Goal: Use online tool/utility: Utilize a website feature to perform a specific function

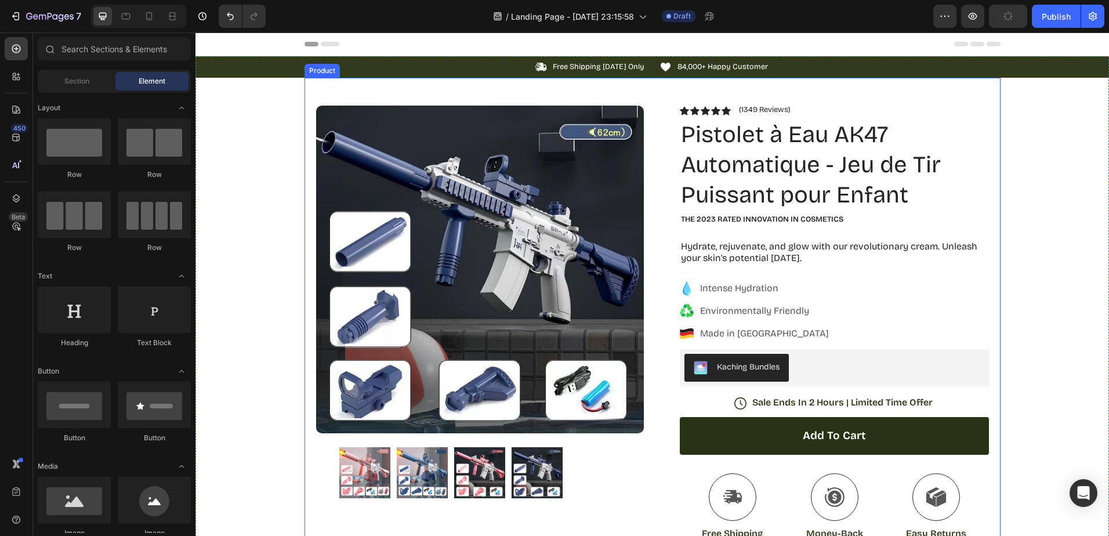
click at [708, 66] on p "84,000+ Happy Customer" at bounding box center [723, 67] width 91 height 10
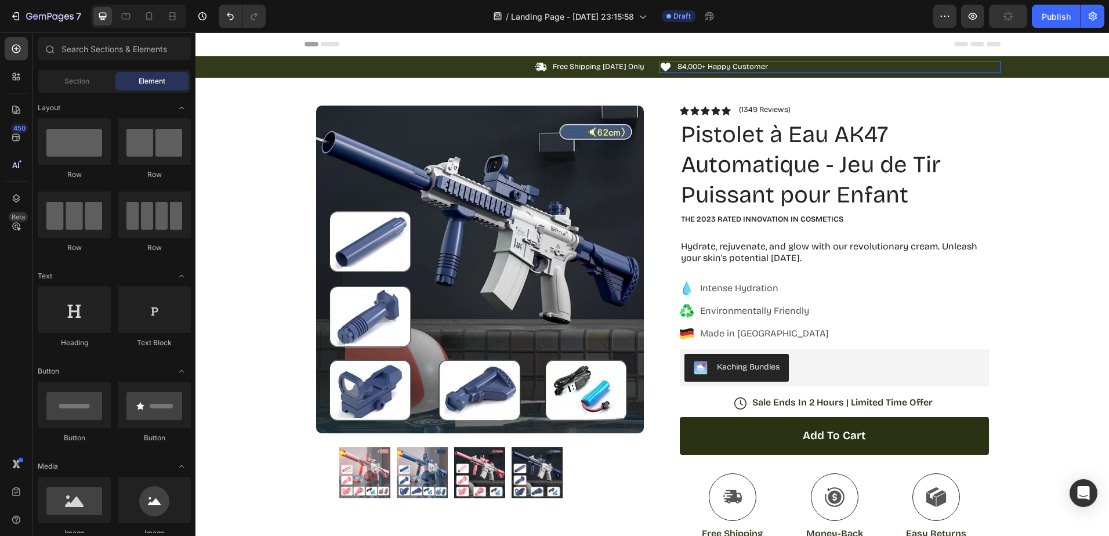
click at [827, 64] on div "Icon 84,000+ Happy Customer Text Block 0 Row" at bounding box center [830, 67] width 341 height 12
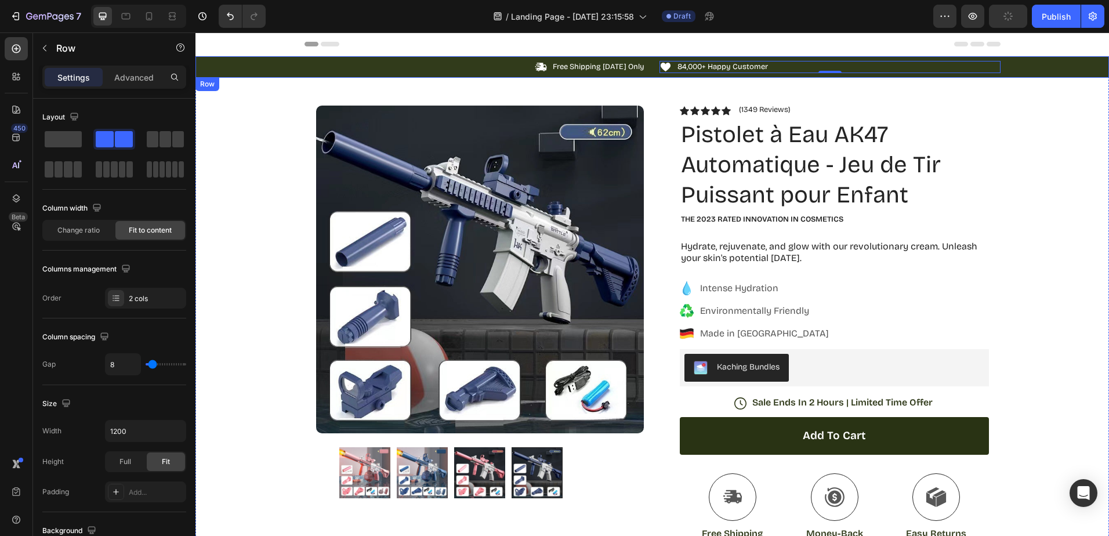
click at [231, 66] on div "Icon Free Shipping [DATE] Only Text Block Row Icon 84,000+ Happy Customer Text …" at bounding box center [653, 67] width 914 height 12
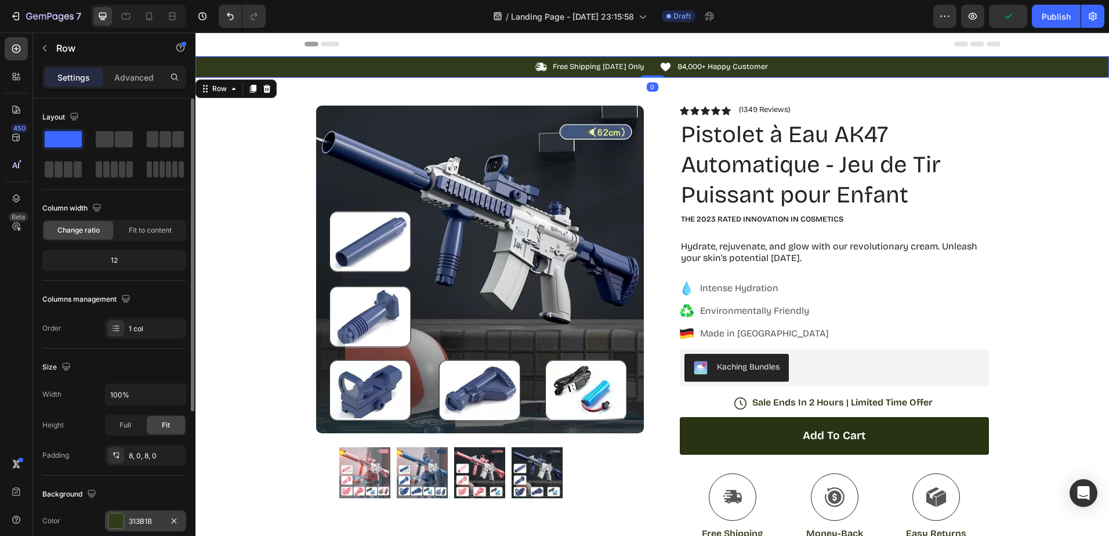
click at [120, 523] on div at bounding box center [116, 521] width 15 height 15
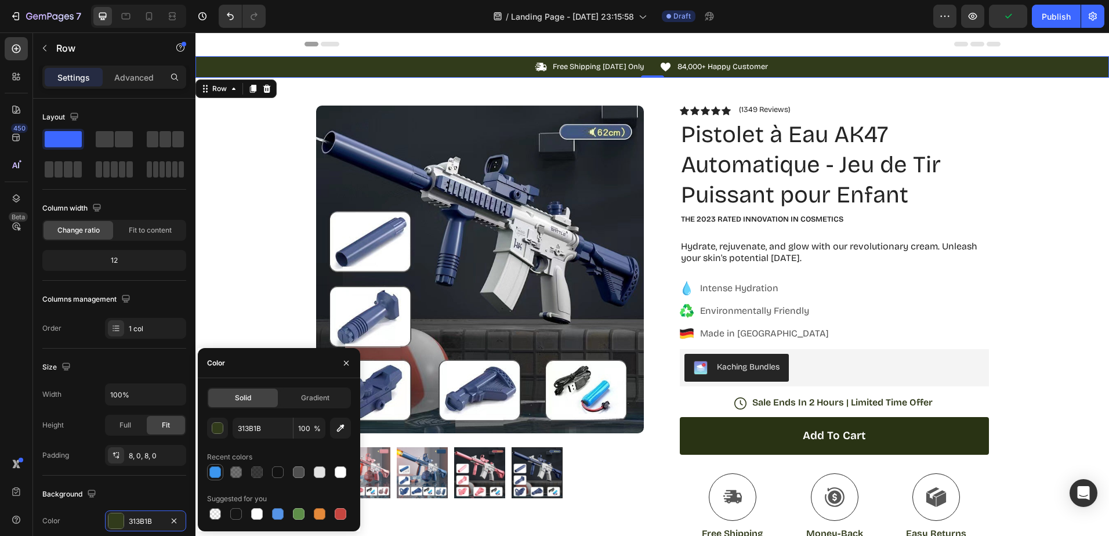
click at [219, 472] on div at bounding box center [215, 473] width 12 height 12
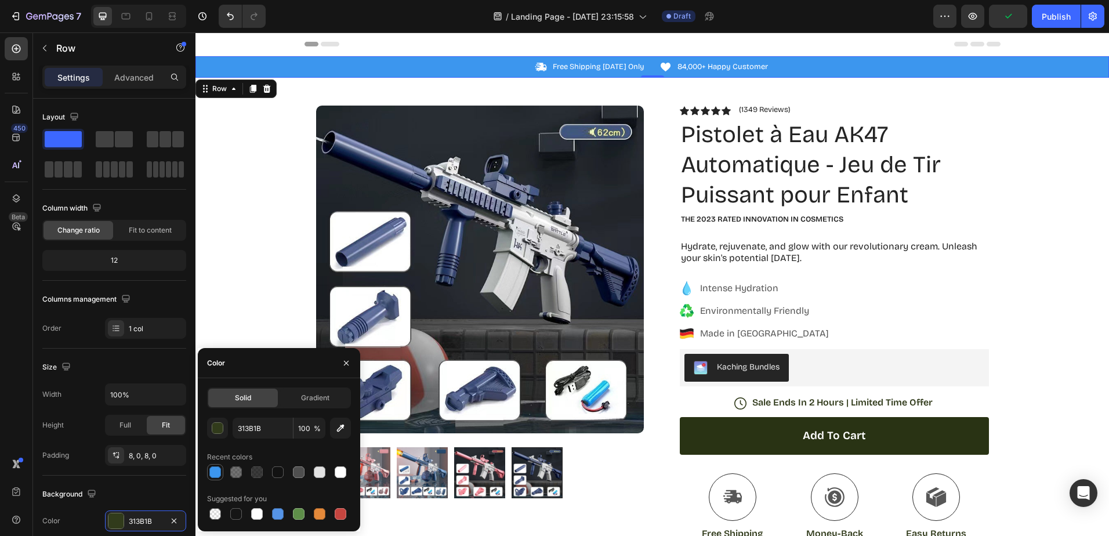
type input "3C96EE"
click at [583, 64] on p "Free Shipping [DATE] Only" at bounding box center [599, 67] width 92 height 10
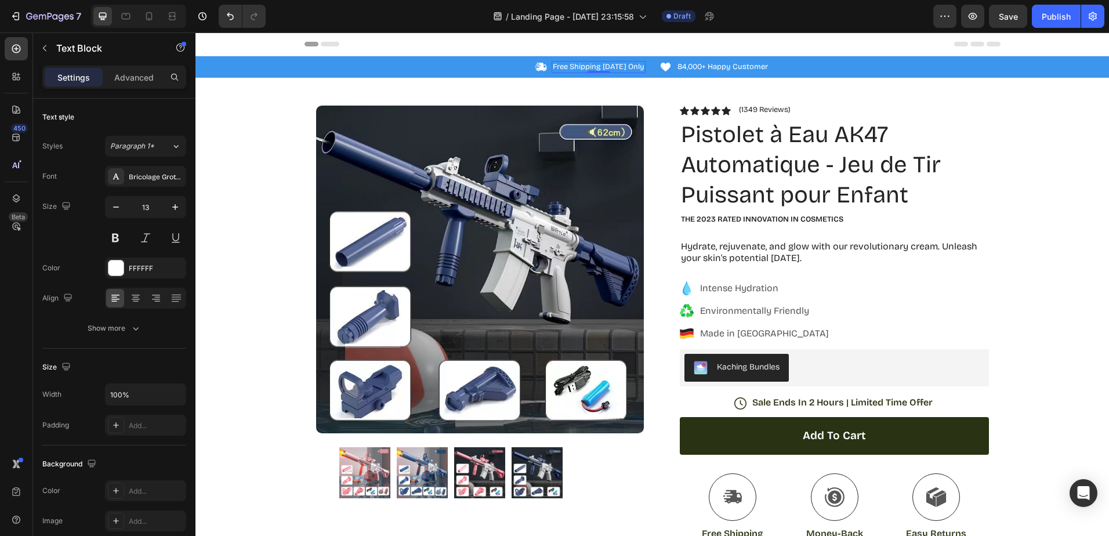
click at [599, 67] on p "Free Shipping [DATE] Only" at bounding box center [599, 67] width 92 height 10
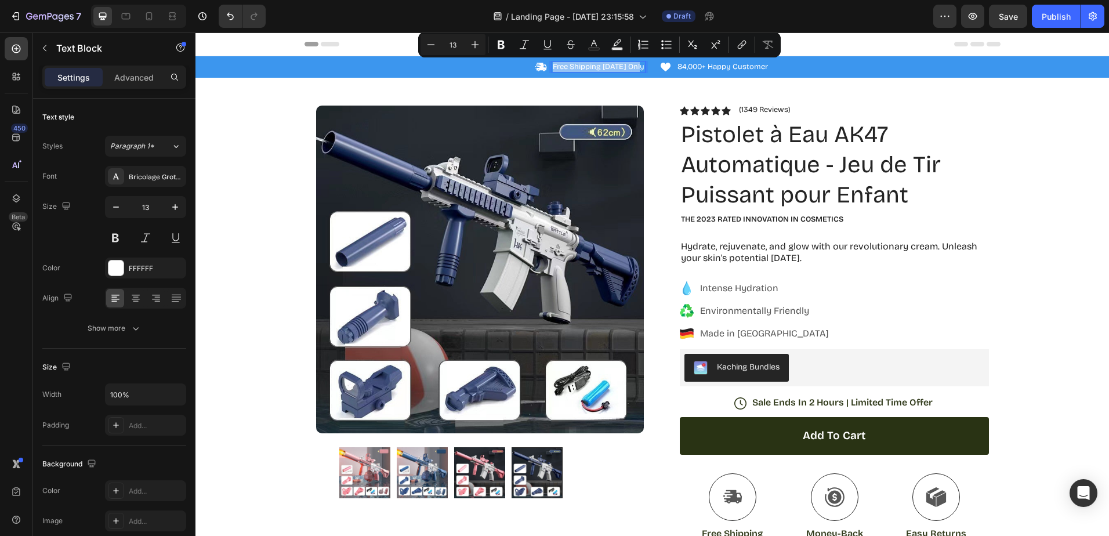
click at [599, 67] on p "Free Shipping [DATE] Only" at bounding box center [599, 67] width 92 height 10
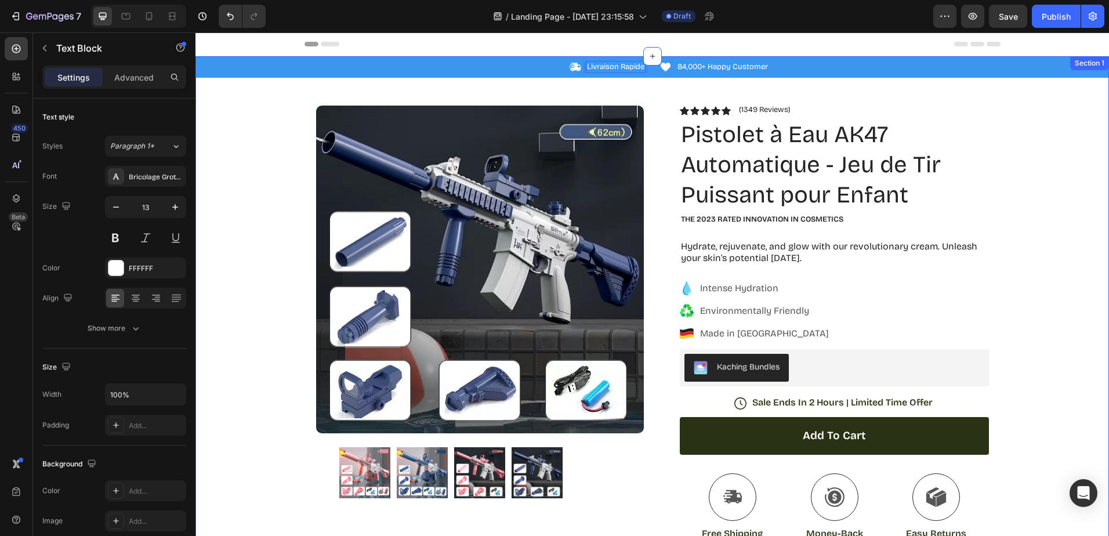
click at [245, 247] on div "Icon Livraison Rapide Text Block 0 Row Icon 84,000+ Happy Customer Text Block R…" at bounding box center [653, 381] width 914 height 651
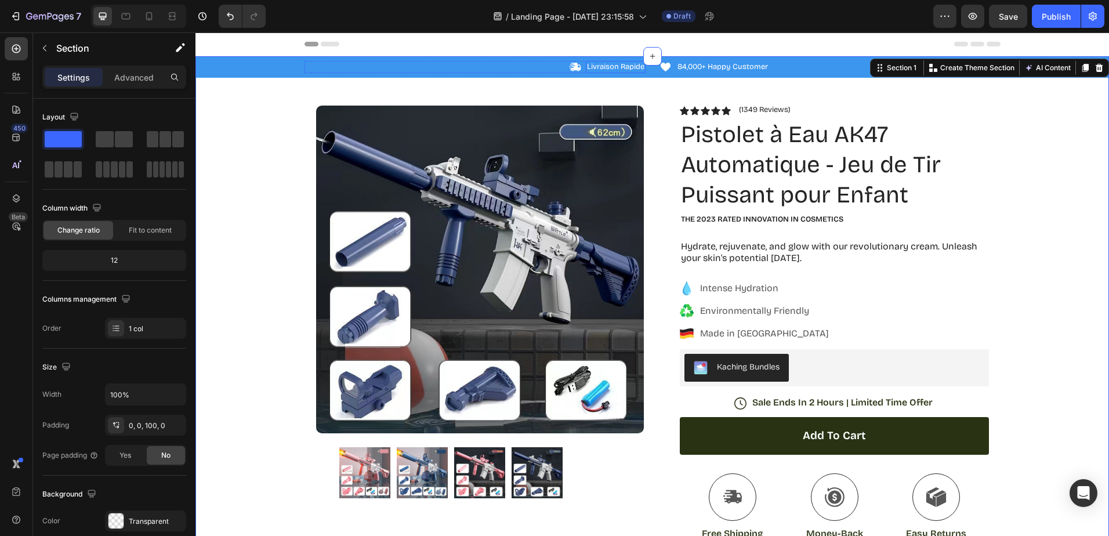
click at [616, 64] on p "Livraison Rapide" at bounding box center [615, 67] width 57 height 10
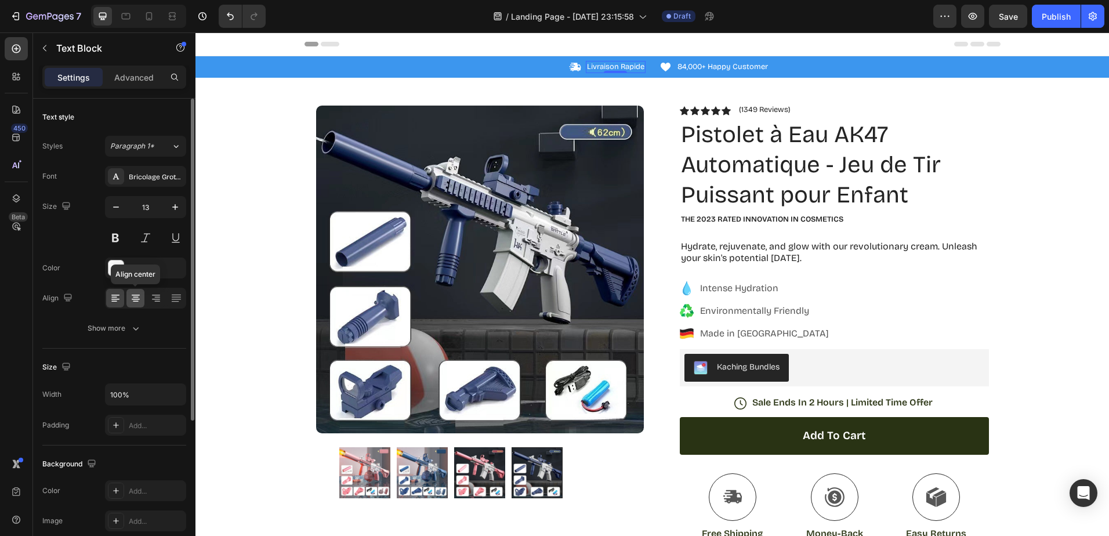
click at [135, 303] on icon at bounding box center [136, 298] width 12 height 12
click at [686, 67] on p "84,000+ Happy Customer" at bounding box center [723, 67] width 91 height 10
click at [131, 298] on icon at bounding box center [136, 298] width 12 height 12
click at [570, 67] on icon at bounding box center [575, 67] width 11 height 8
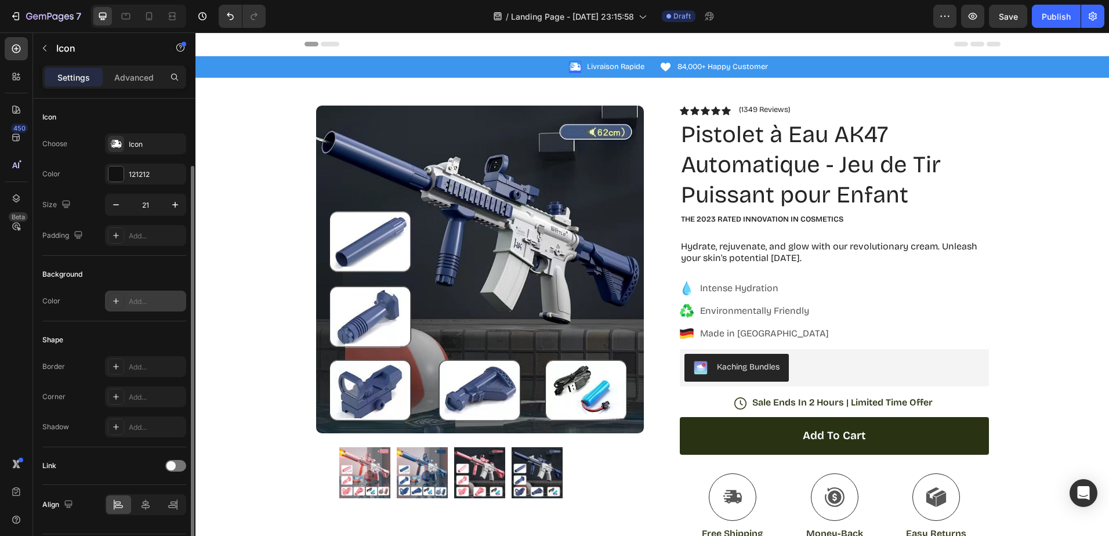
scroll to position [35, 0]
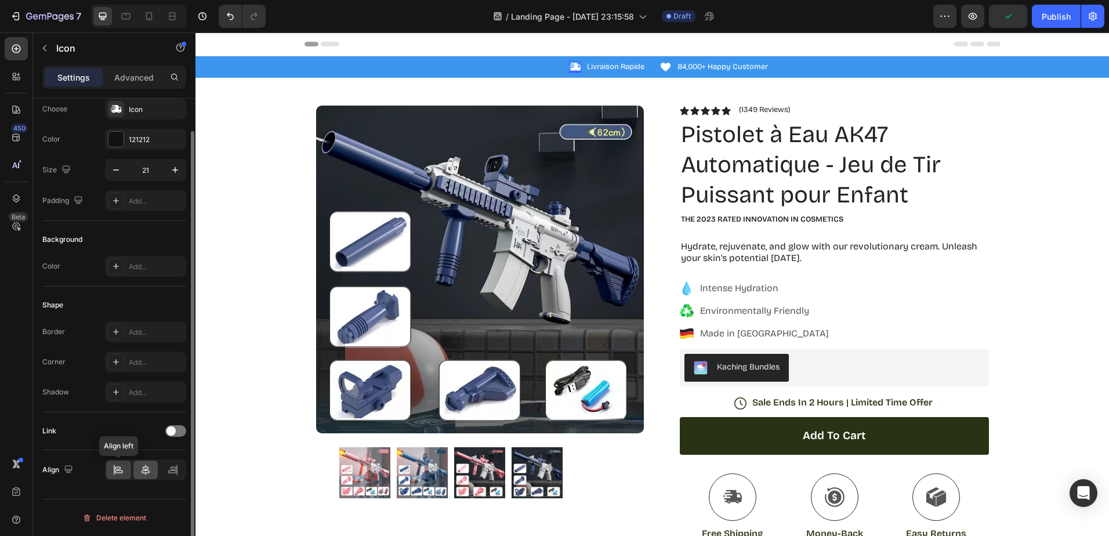
click at [137, 467] on div at bounding box center [145, 470] width 25 height 19
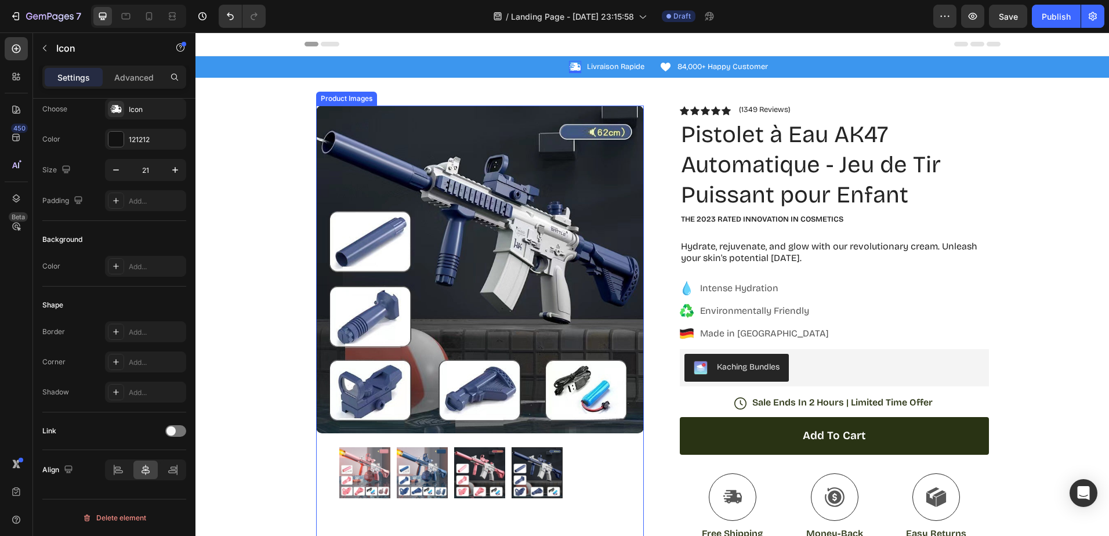
click at [406, 206] on img at bounding box center [480, 270] width 328 height 328
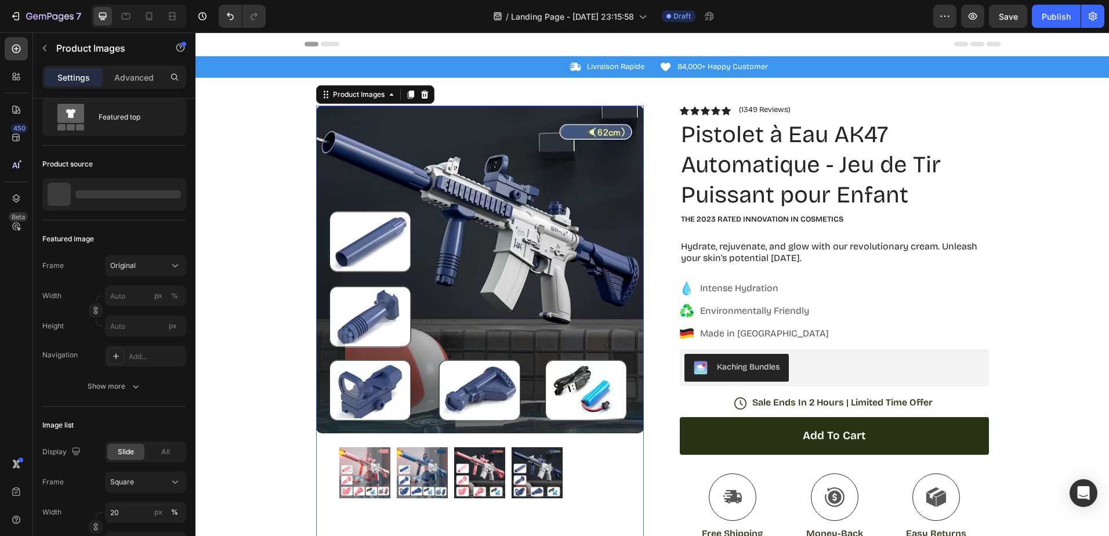
scroll to position [0, 0]
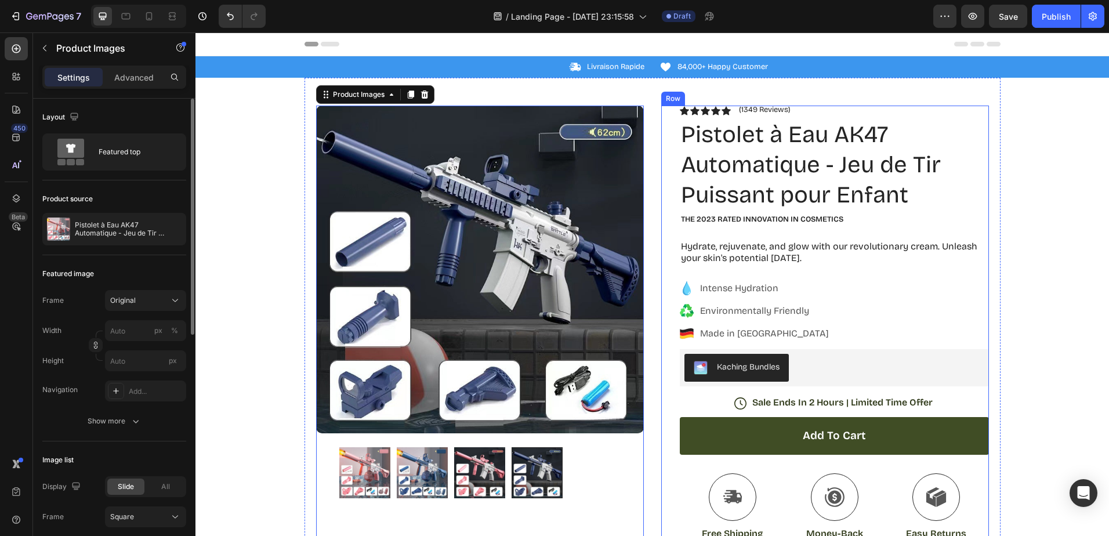
click at [875, 424] on button "Add to cart" at bounding box center [834, 436] width 309 height 38
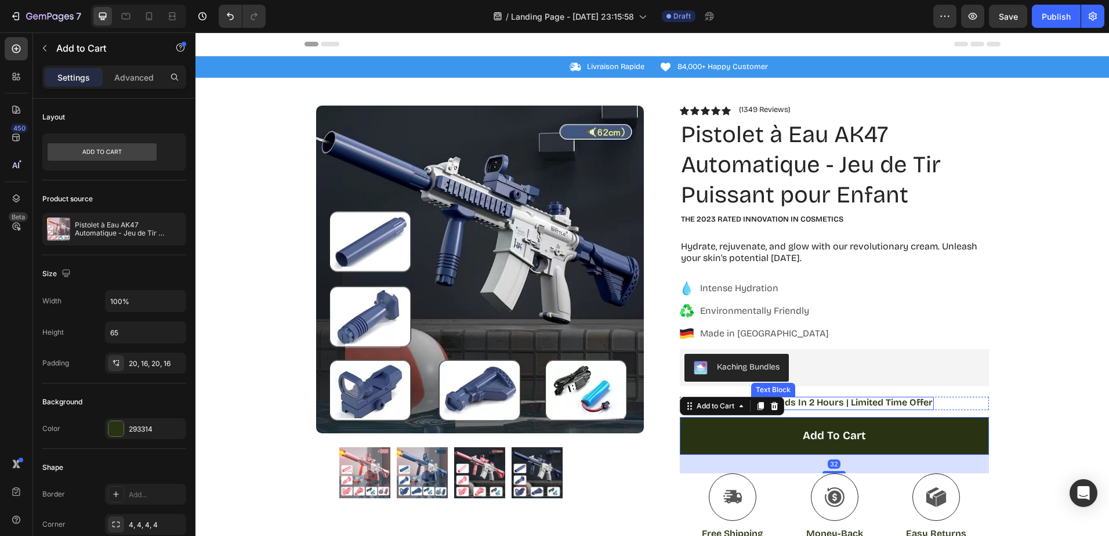
click at [794, 350] on div "Kaching Bundles" at bounding box center [834, 367] width 309 height 37
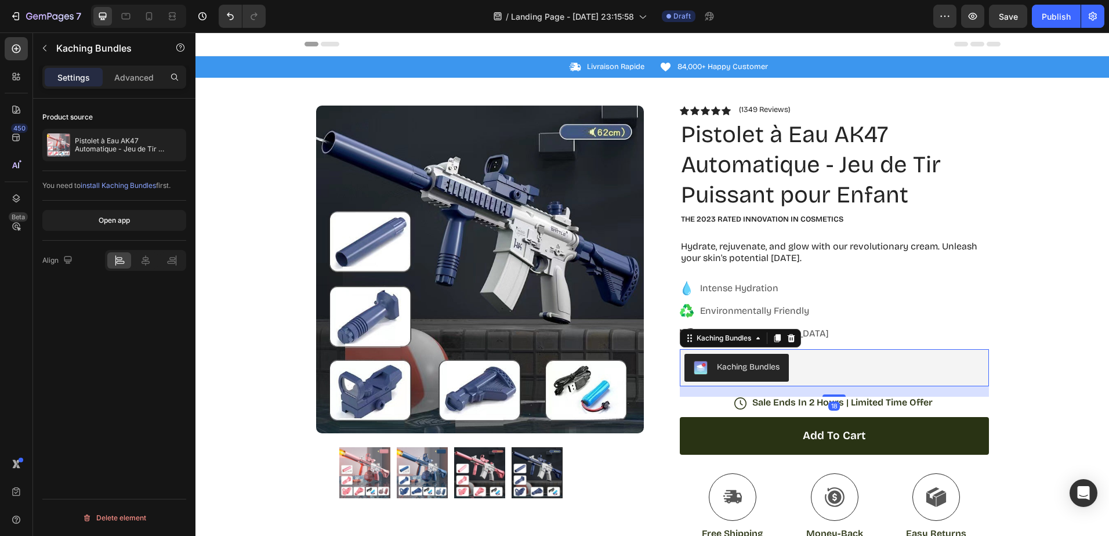
click at [859, 305] on div "Intense Hydration Environmentally Friendly Made in [GEOGRAPHIC_DATA]" at bounding box center [834, 311] width 309 height 63
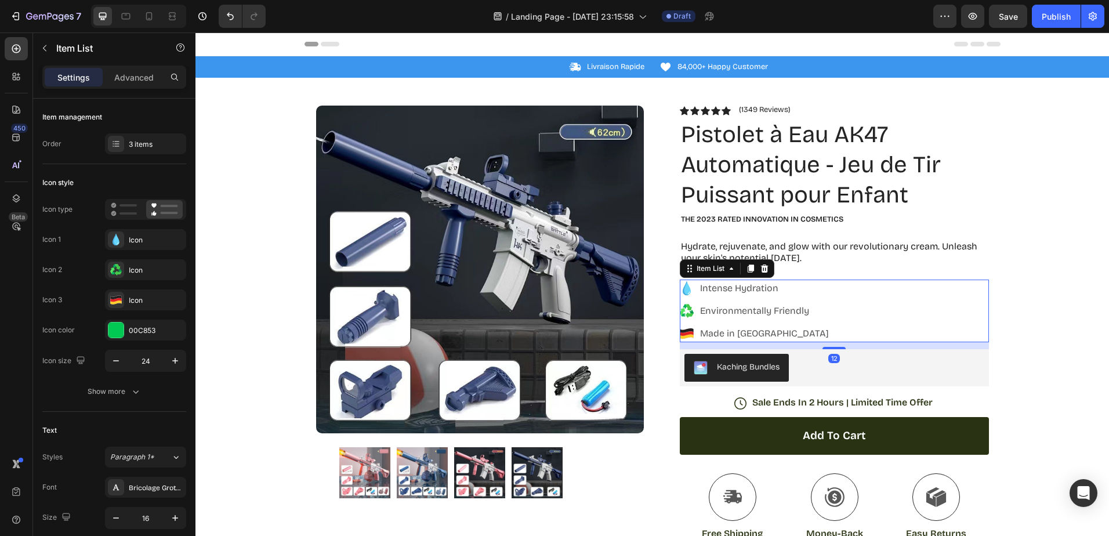
click at [750, 298] on div "Intense Hydration Environmentally Friendly Made in [GEOGRAPHIC_DATA]" at bounding box center [755, 311] width 151 height 63
click at [754, 292] on p "Intense Hydration" at bounding box center [764, 288] width 129 height 14
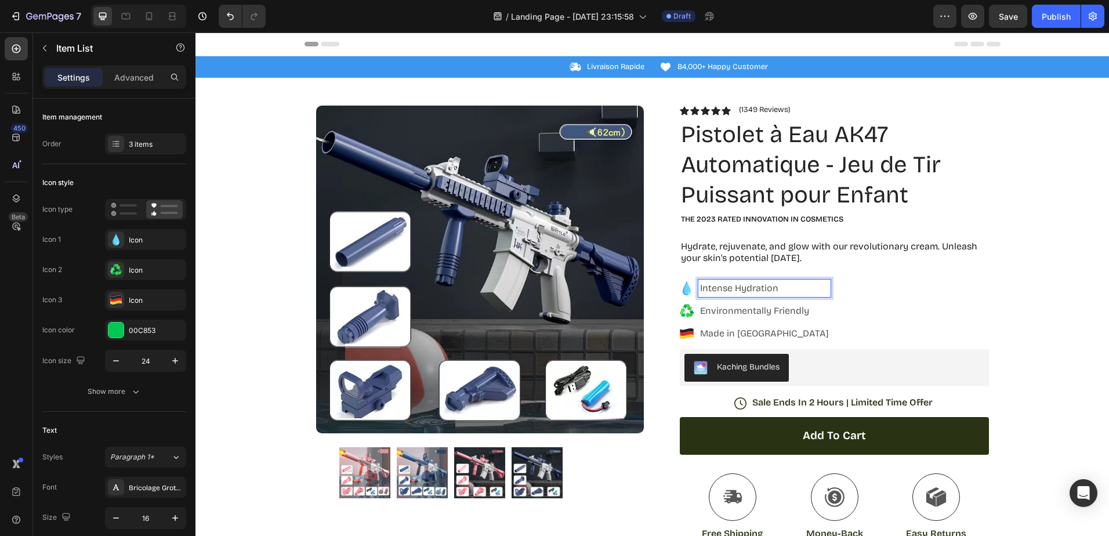
click at [754, 311] on p "Environmentally Friendly" at bounding box center [764, 311] width 129 height 14
click at [736, 328] on p "Made in [GEOGRAPHIC_DATA]" at bounding box center [764, 334] width 129 height 14
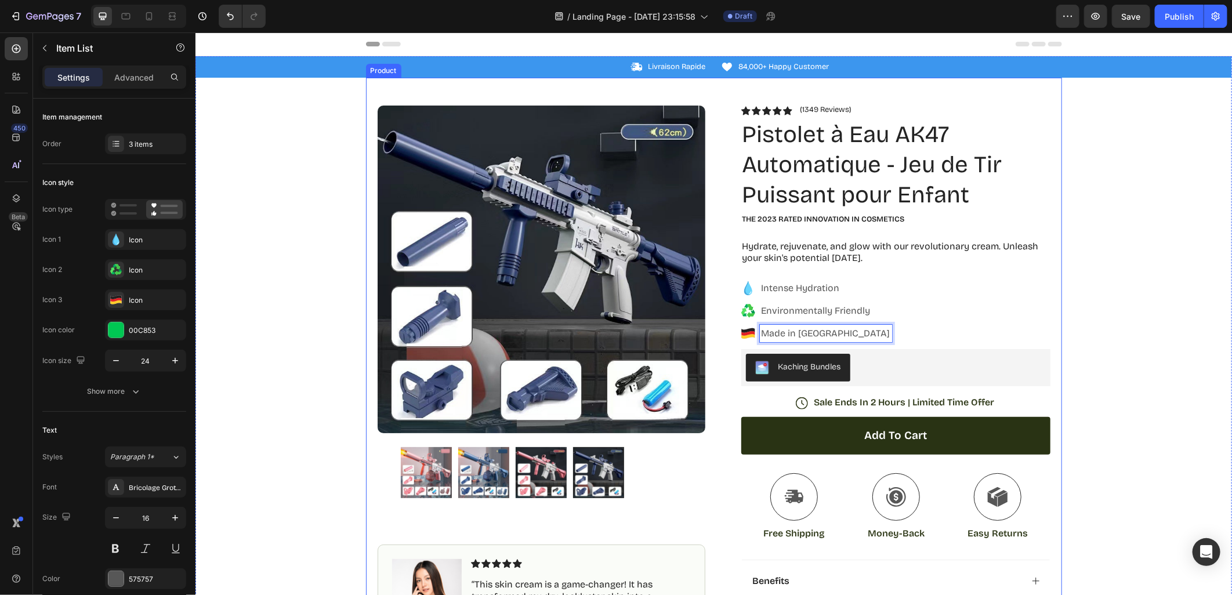
scroll to position [258, 0]
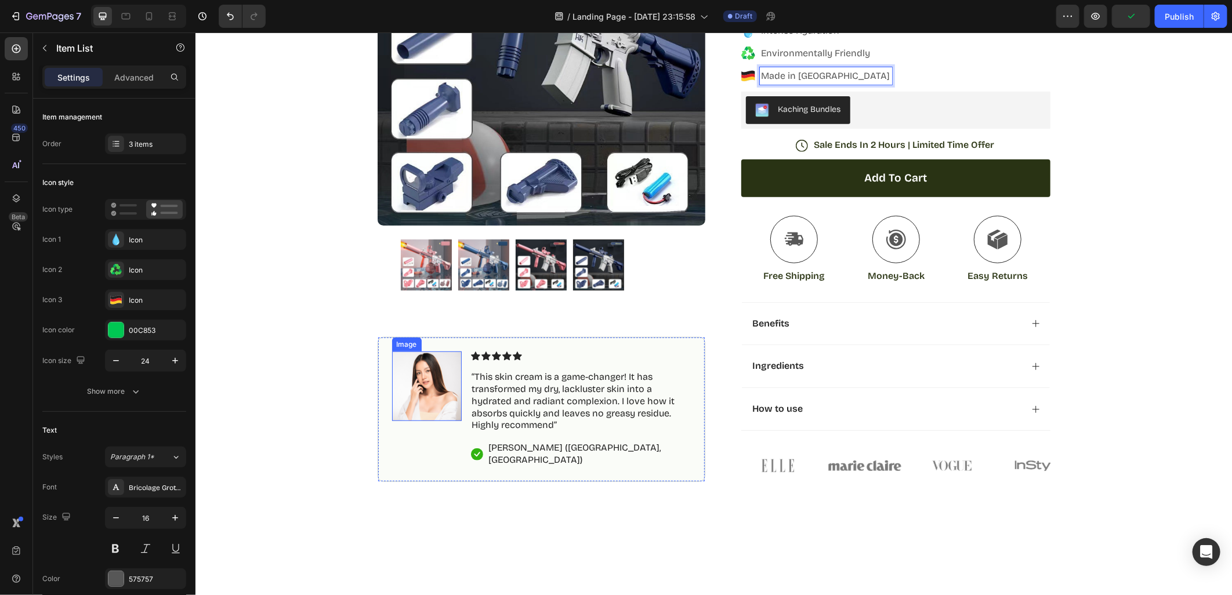
click at [425, 407] on img at bounding box center [427, 386] width 70 height 70
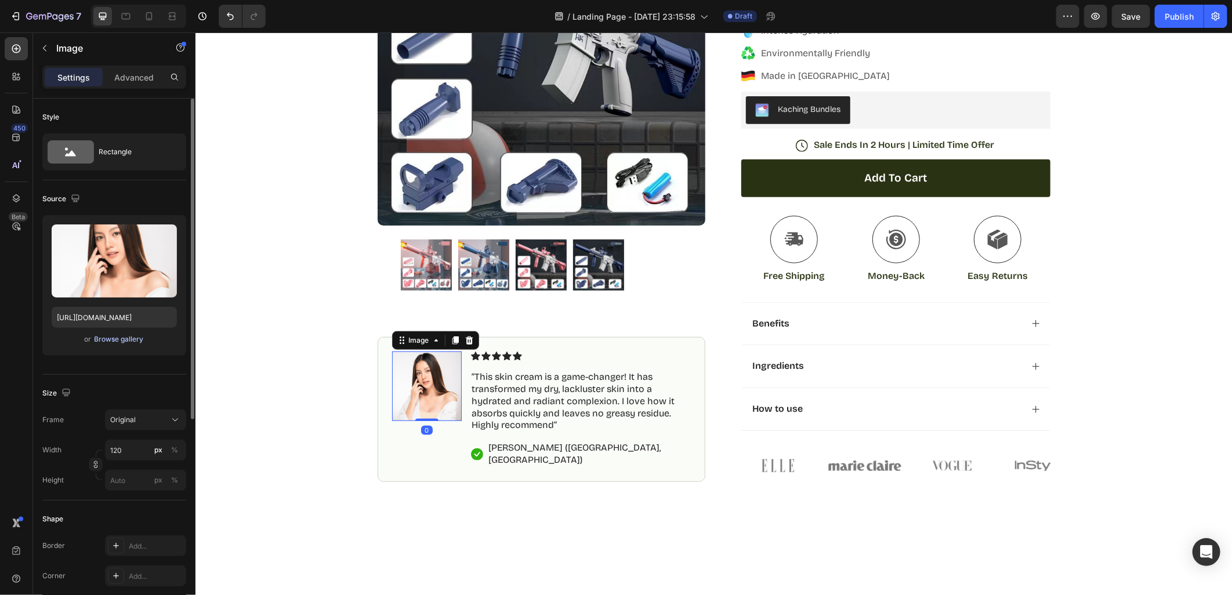
click at [121, 338] on div "Browse gallery" at bounding box center [119, 339] width 49 height 10
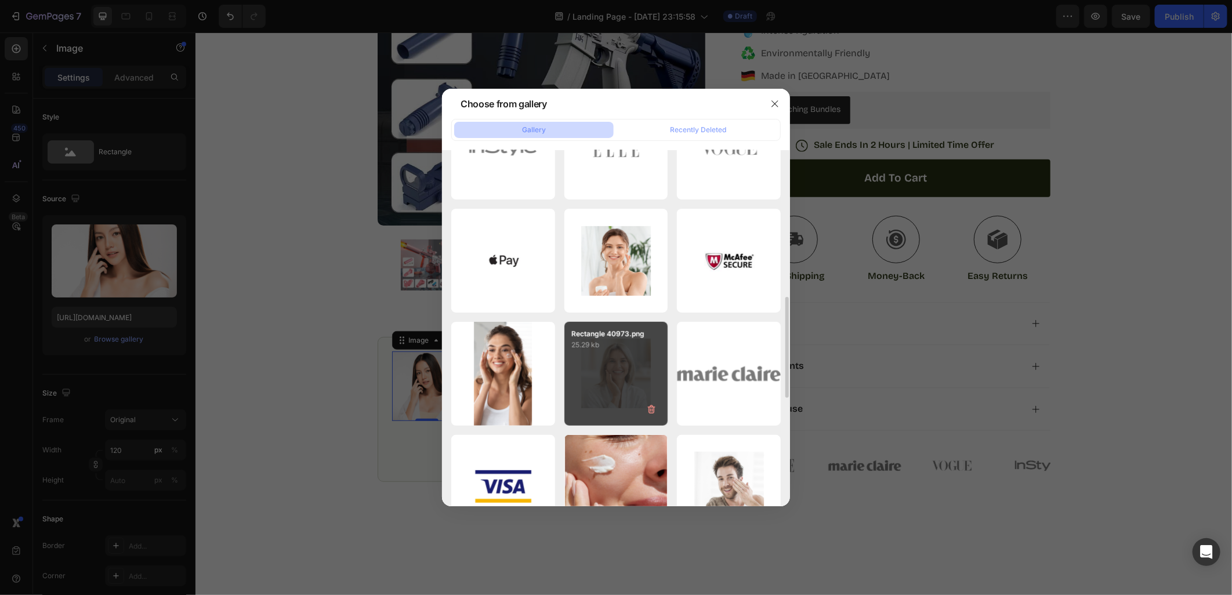
scroll to position [773, 0]
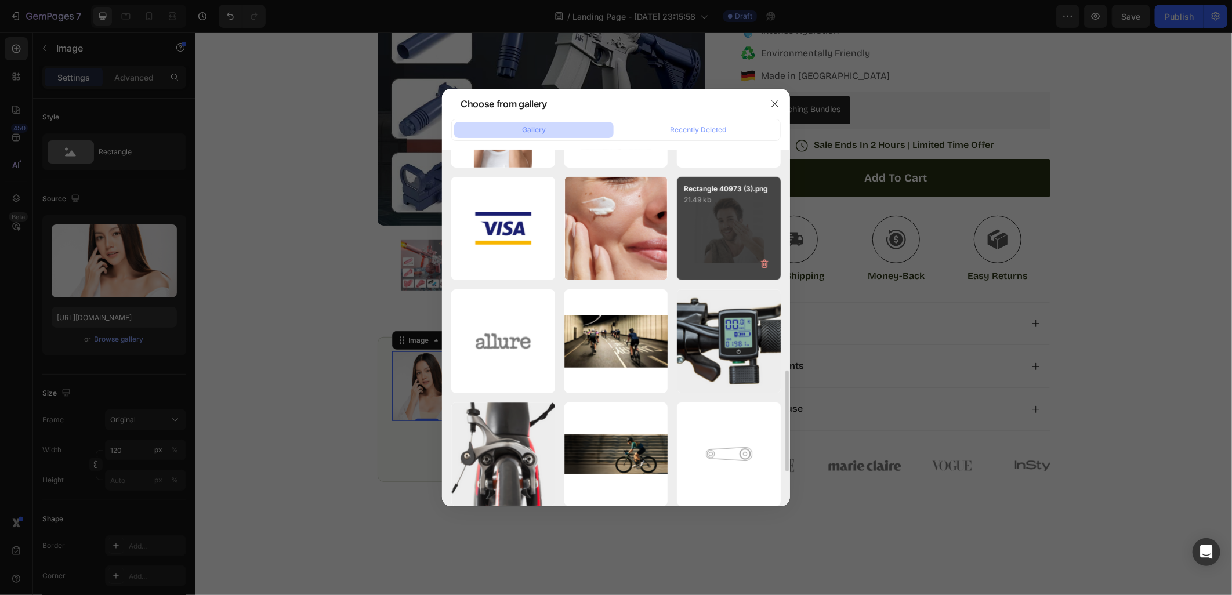
click at [715, 243] on div "Rectangle 40973 (3).png 21.49 kb" at bounding box center [729, 229] width 104 height 104
type input "[URL][DOMAIN_NAME]"
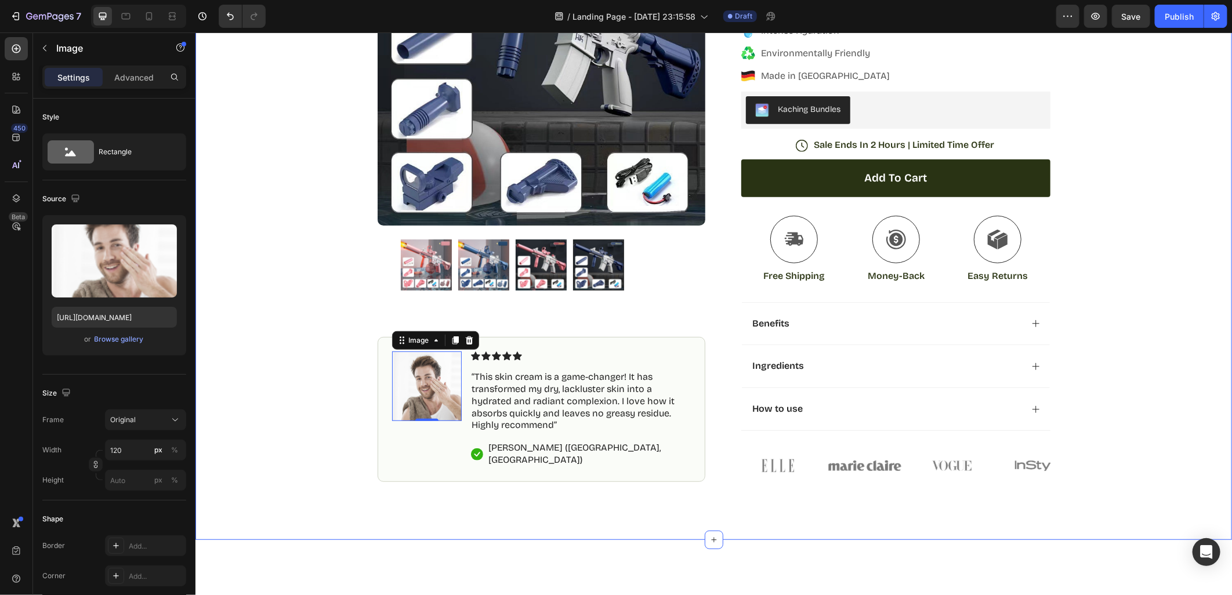
scroll to position [0, 0]
